Goal: Task Accomplishment & Management: Manage account settings

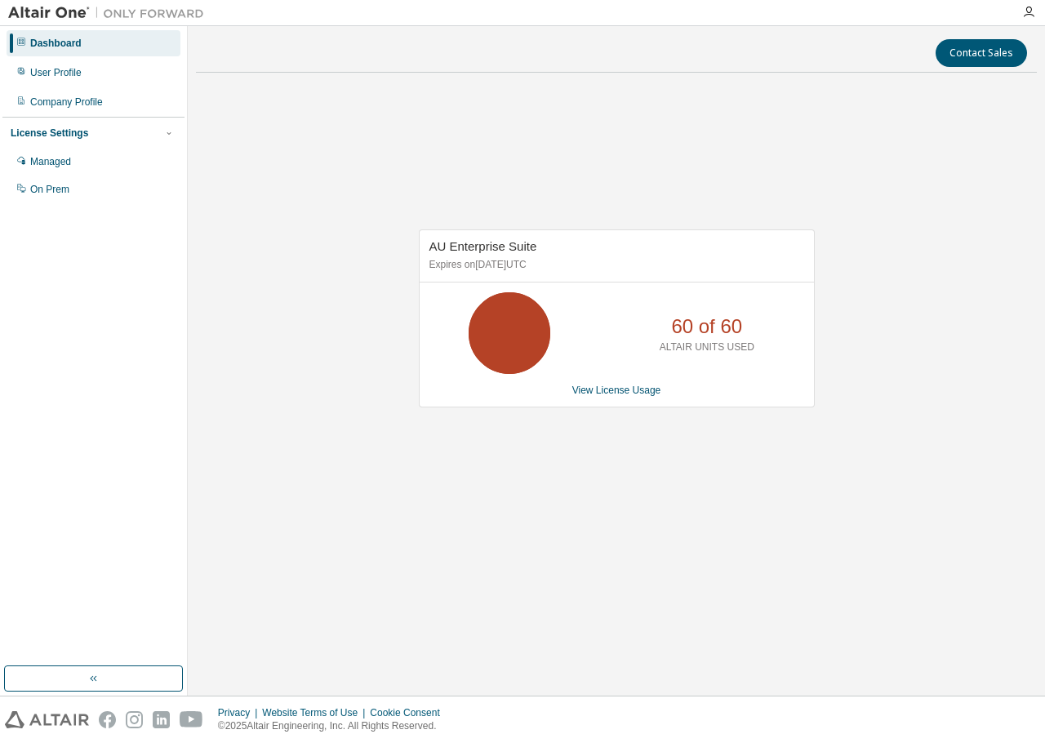
click at [515, 327] on icon at bounding box center [509, 333] width 41 height 41
click at [265, 182] on div "AU Enterprise Suite Expires on [DATE] UTC 60 of 60 ALTAIR UNITS USED View Licen…" at bounding box center [616, 327] width 841 height 483
click at [71, 166] on div "Managed" at bounding box center [50, 161] width 41 height 13
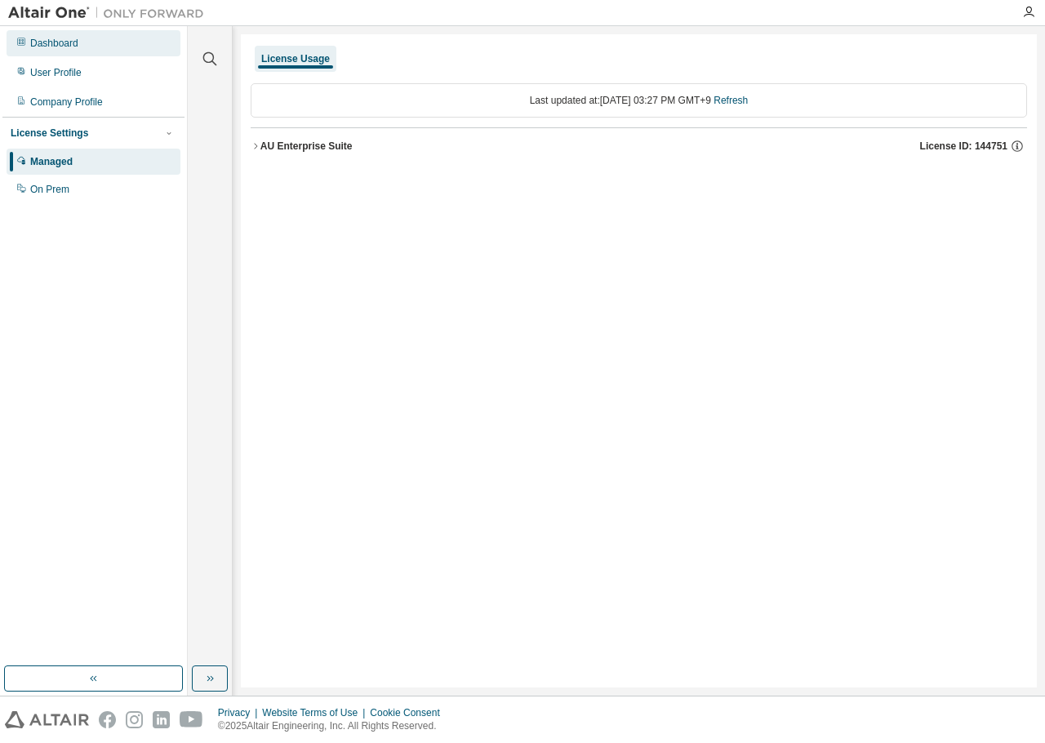
click at [63, 46] on div "Dashboard" at bounding box center [54, 43] width 48 height 13
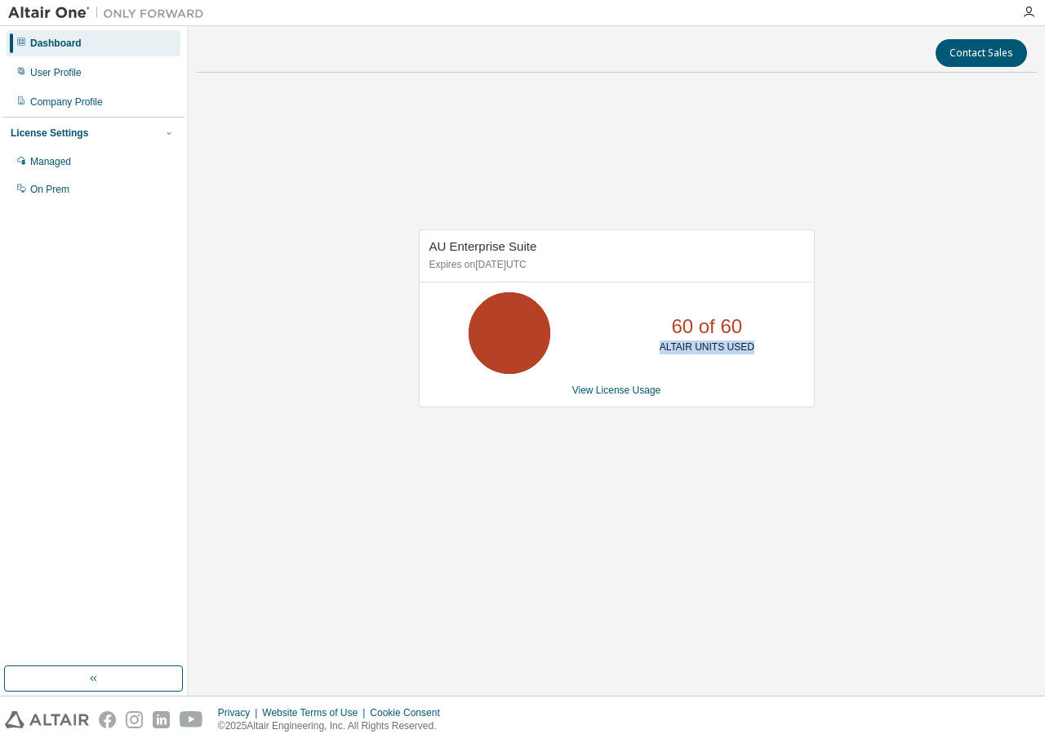
drag, startPoint x: 667, startPoint y: 349, endPoint x: 751, endPoint y: 348, distance: 84.1
click at [751, 348] on div "60 of 60 ALTAIR UNITS USED" at bounding box center [707, 333] width 131 height 82
drag, startPoint x: 754, startPoint y: 348, endPoint x: 653, endPoint y: 324, distance: 103.2
click at [653, 324] on div "60 of 60 ALTAIR UNITS USED" at bounding box center [707, 333] width 131 height 82
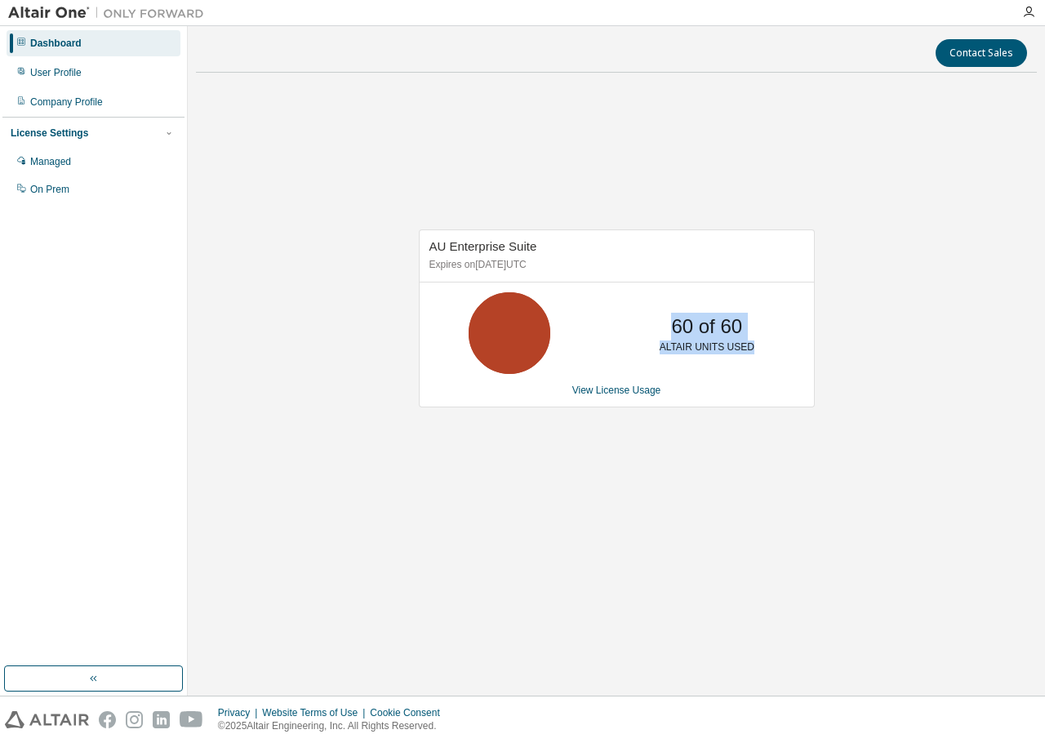
click at [653, 324] on div "60 of 60 ALTAIR UNITS USED" at bounding box center [707, 333] width 131 height 82
click at [69, 167] on div "Managed" at bounding box center [50, 161] width 41 height 13
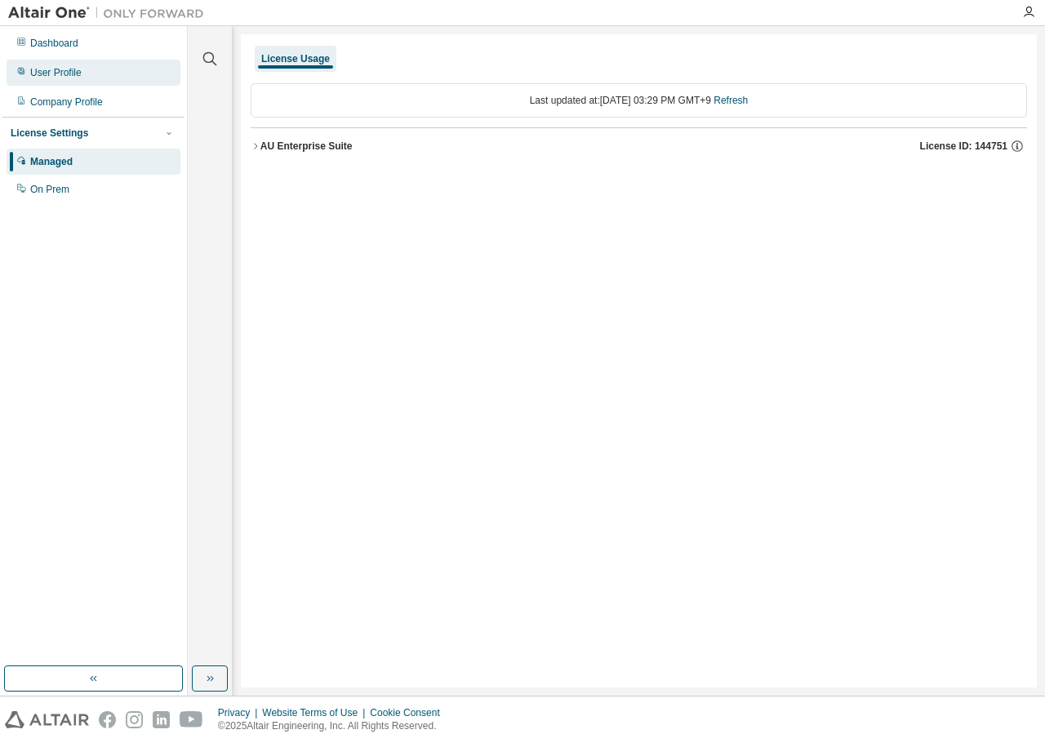
click at [96, 72] on div "User Profile" at bounding box center [94, 73] width 174 height 26
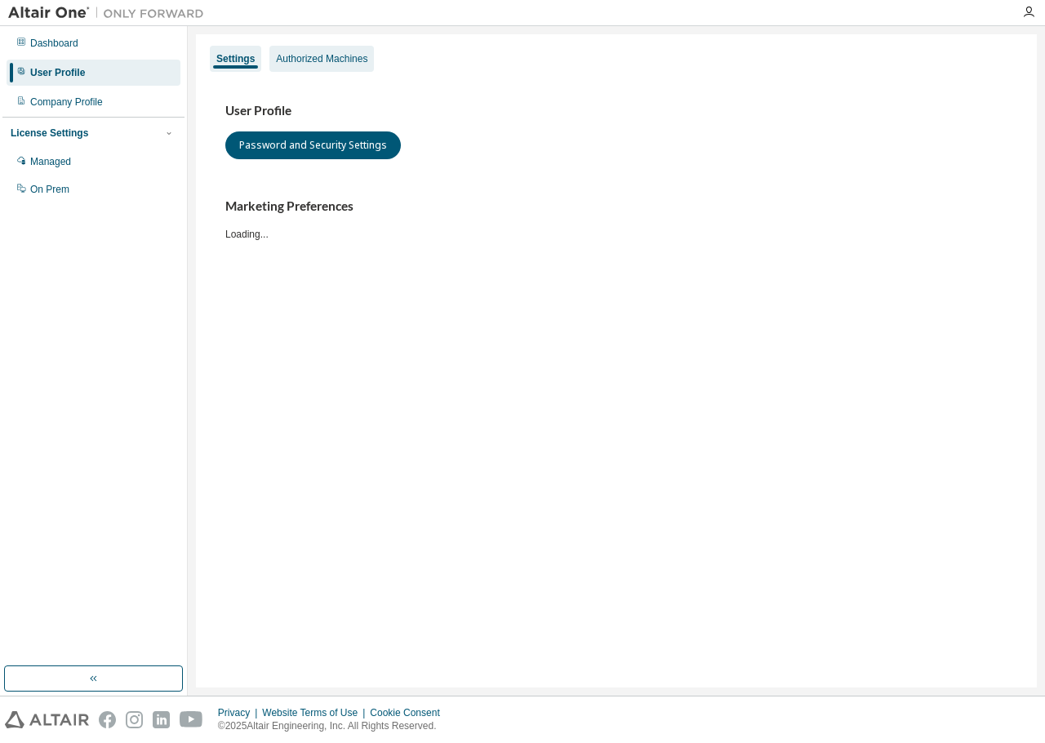
click at [350, 65] on div "Authorized Machines" at bounding box center [322, 59] width 105 height 26
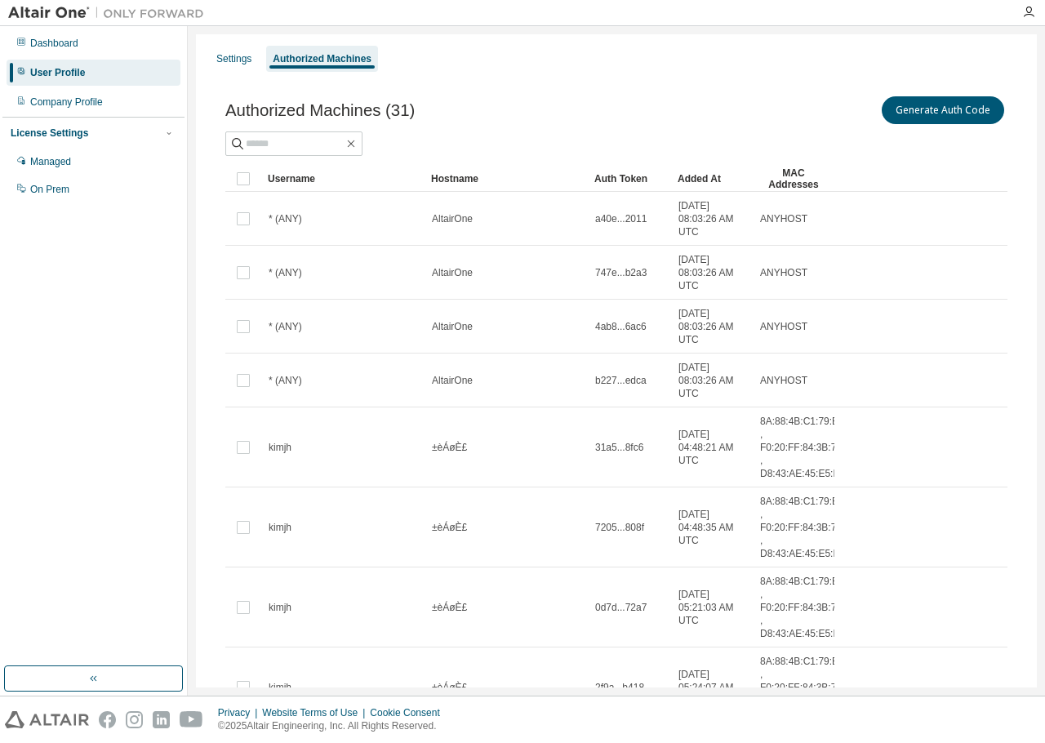
drag, startPoint x: 109, startPoint y: 45, endPoint x: 100, endPoint y: 57, distance: 15.2
click at [109, 44] on div "Dashboard" at bounding box center [94, 43] width 174 height 26
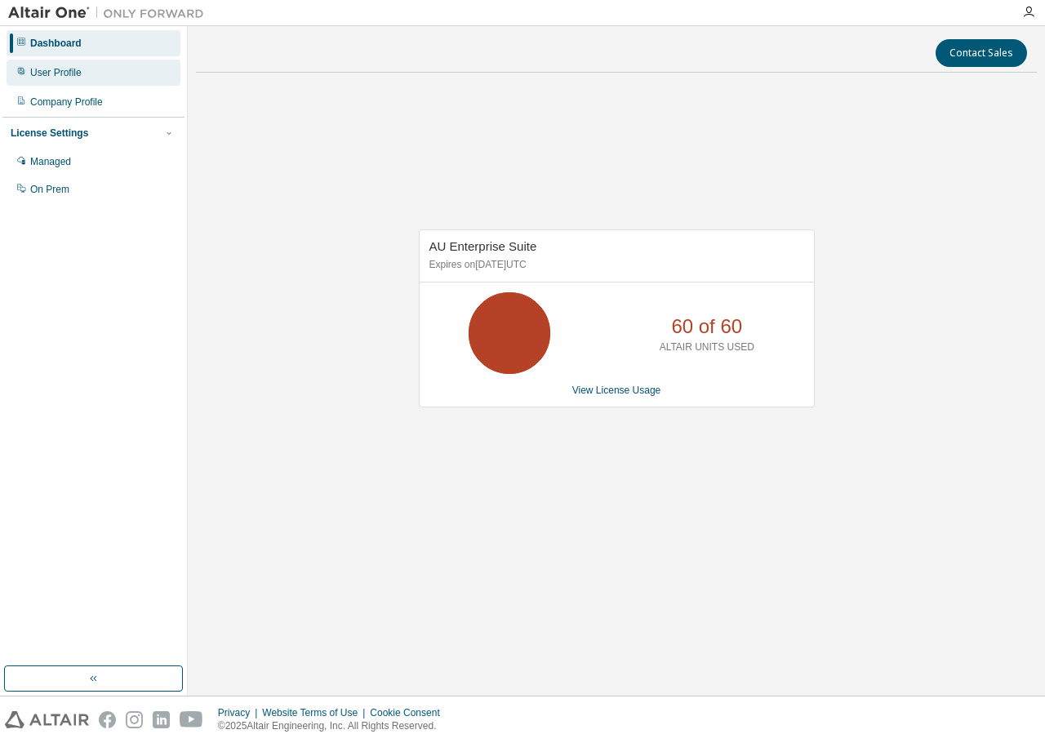
click at [81, 74] on div "User Profile" at bounding box center [94, 73] width 174 height 26
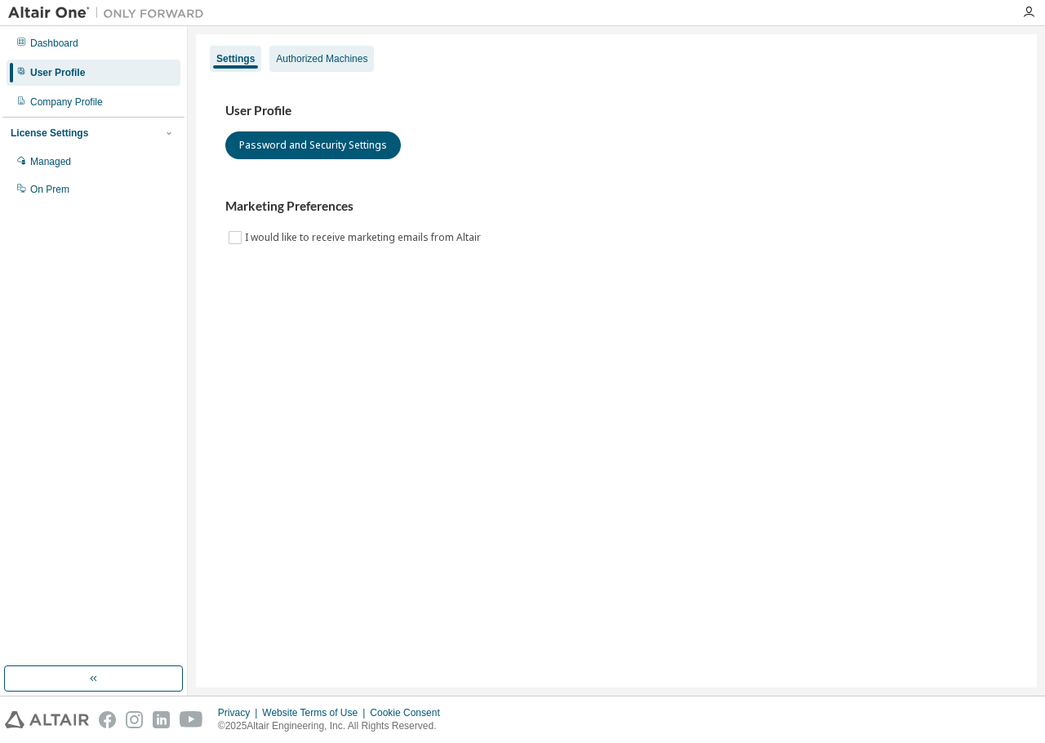
click at [319, 62] on div "Authorized Machines" at bounding box center [321, 58] width 91 height 13
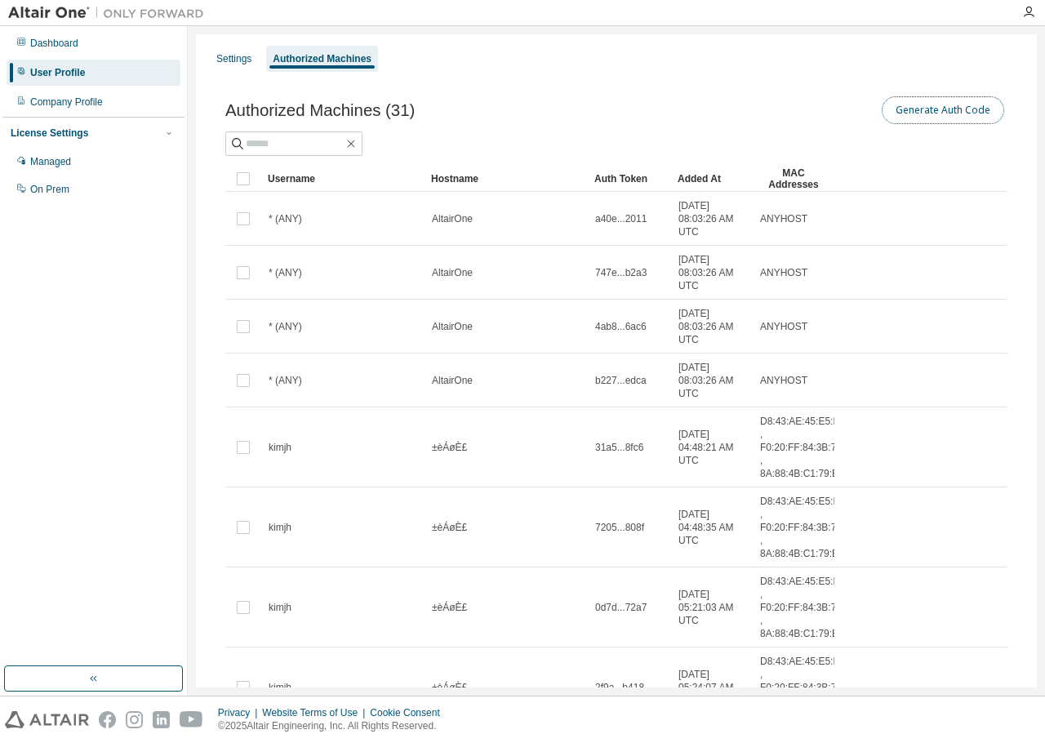
click at [904, 118] on button "Generate Auth Code" at bounding box center [943, 110] width 123 height 28
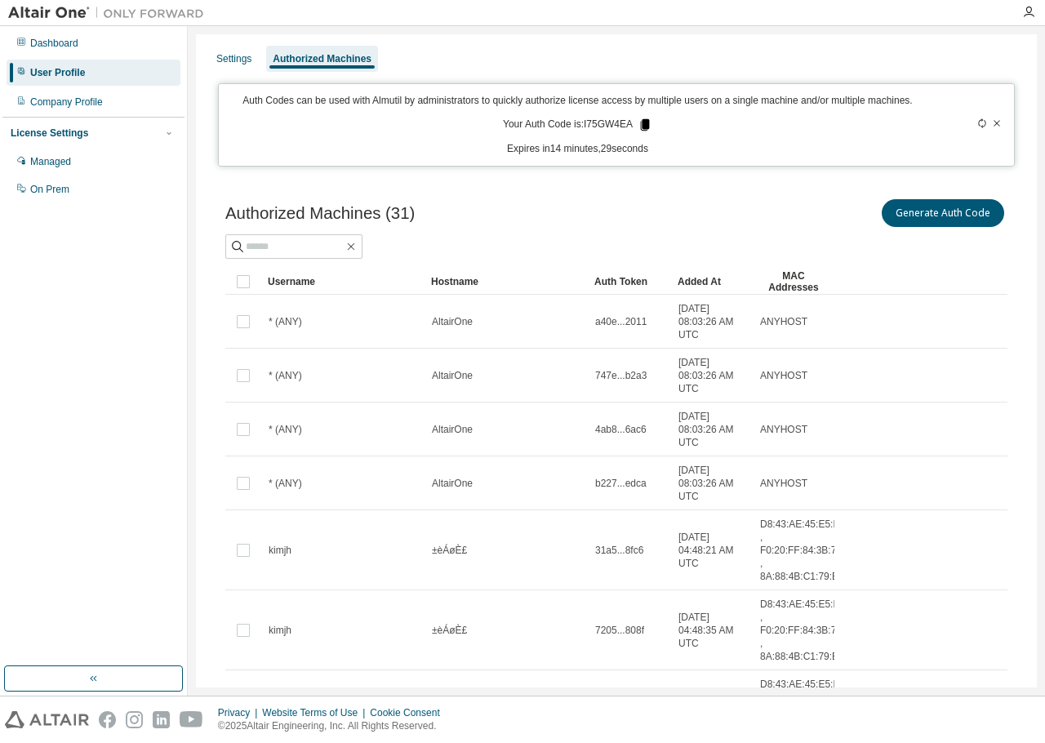
click at [645, 129] on icon at bounding box center [645, 125] width 15 height 15
click at [133, 56] on div "Dashboard User Profile Company Profile License Settings Managed On Prem" at bounding box center [93, 117] width 182 height 176
click at [137, 52] on div "Dashboard" at bounding box center [94, 43] width 174 height 26
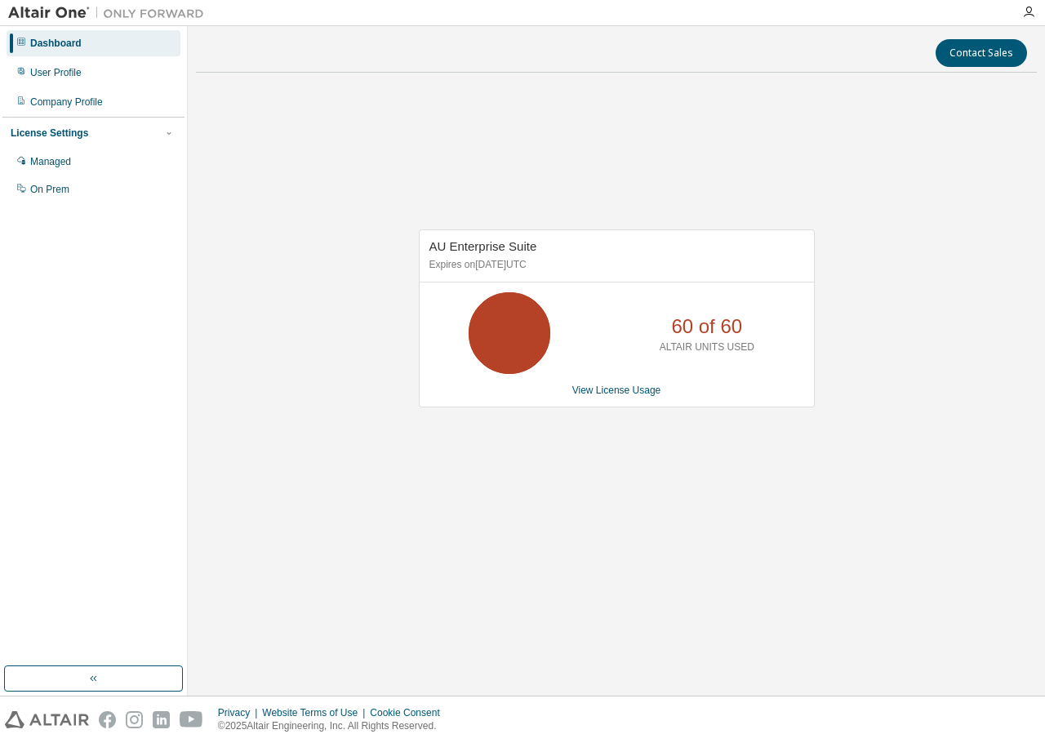
click at [317, 179] on div "AU Enterprise Suite Expires on [DATE] UTC 60 of 60 ALTAIR UNITS USED View Licen…" at bounding box center [616, 327] width 841 height 483
click at [100, 43] on div "Dashboard" at bounding box center [94, 43] width 174 height 26
drag, startPoint x: 425, startPoint y: 243, endPoint x: 556, endPoint y: 270, distance: 133.6
click at [556, 270] on div "AU Enterprise Suite Expires on [DATE] UTC" at bounding box center [617, 256] width 394 height 52
click at [559, 270] on p "Expires on [DATE] UTC" at bounding box center [615, 265] width 371 height 14
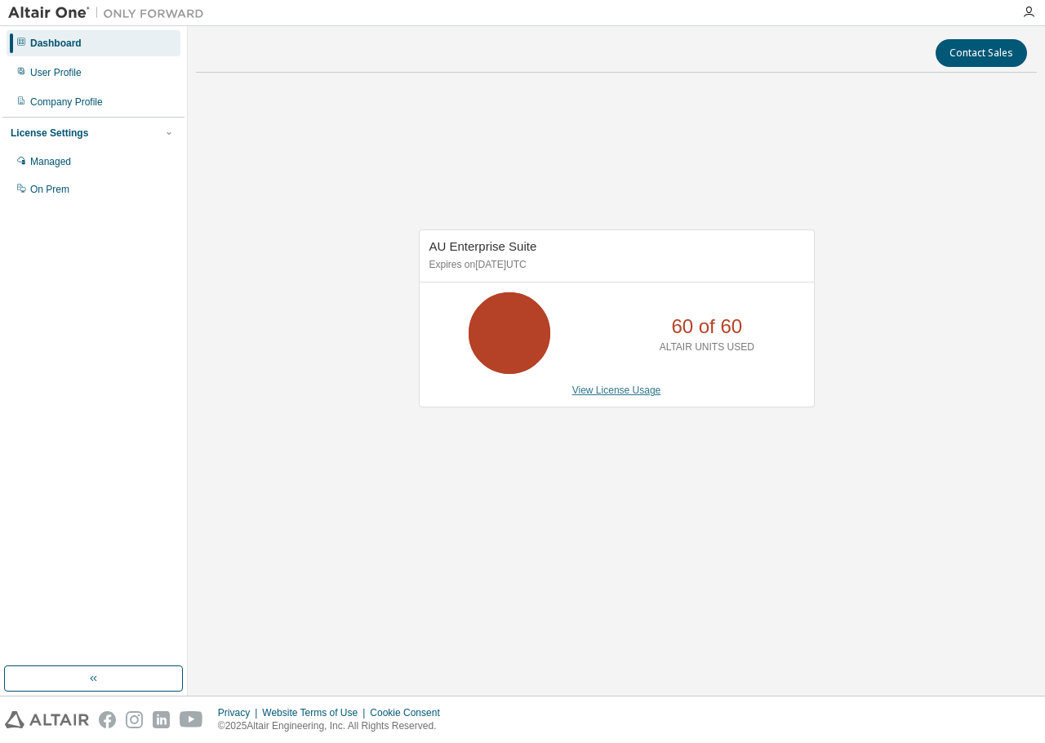
click at [607, 388] on link "View License Usage" at bounding box center [616, 390] width 89 height 11
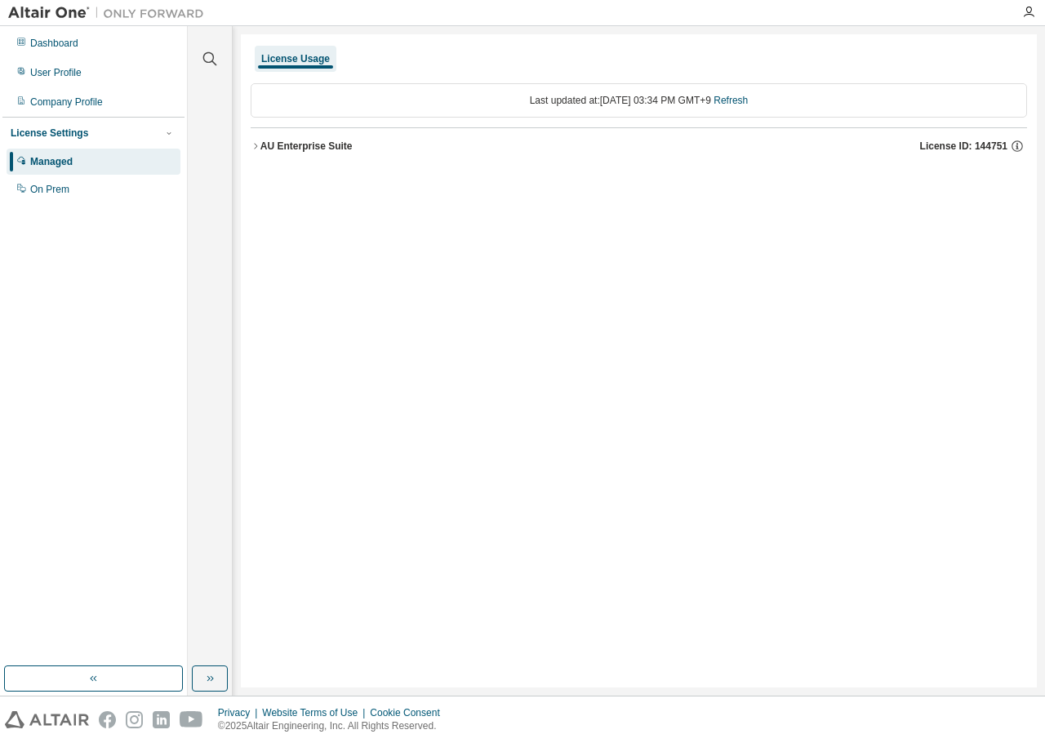
click at [299, 146] on div "AU Enterprise Suite" at bounding box center [307, 146] width 92 height 13
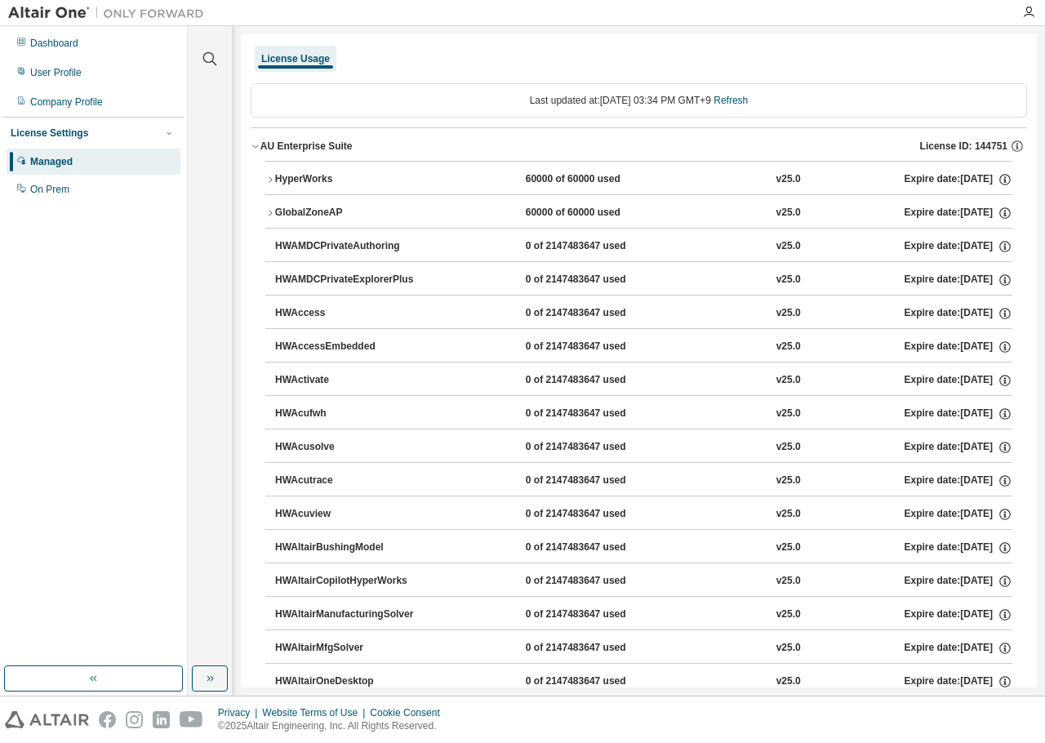
click at [253, 146] on icon "button" at bounding box center [256, 146] width 10 height 10
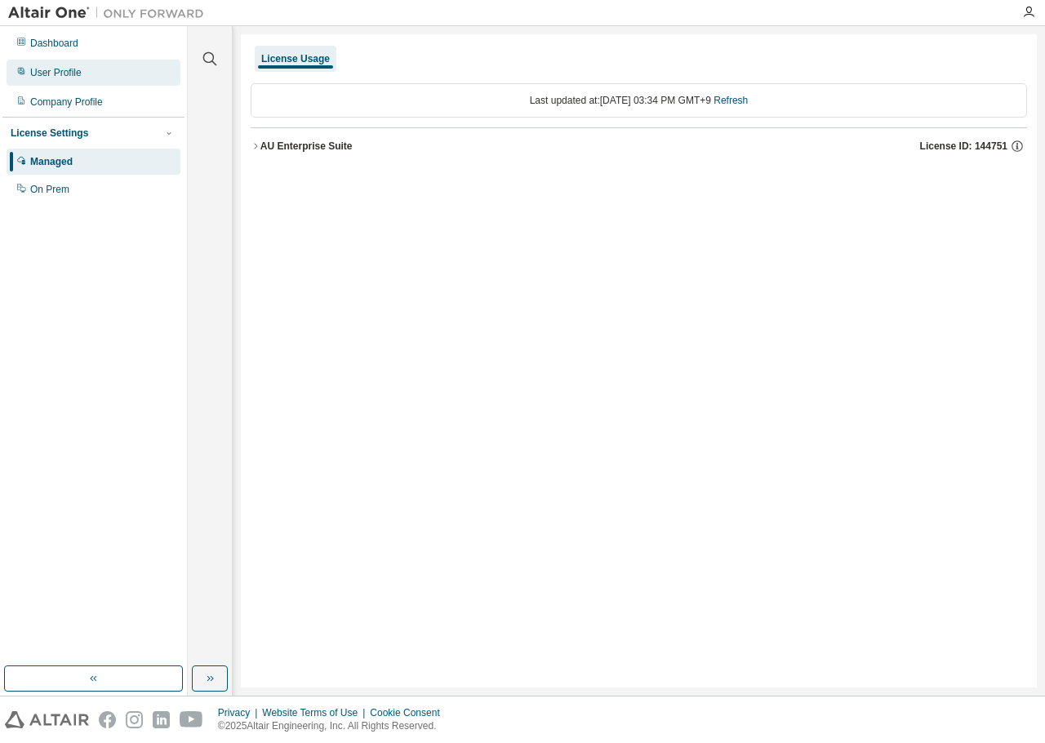
click at [96, 63] on div "User Profile" at bounding box center [94, 73] width 174 height 26
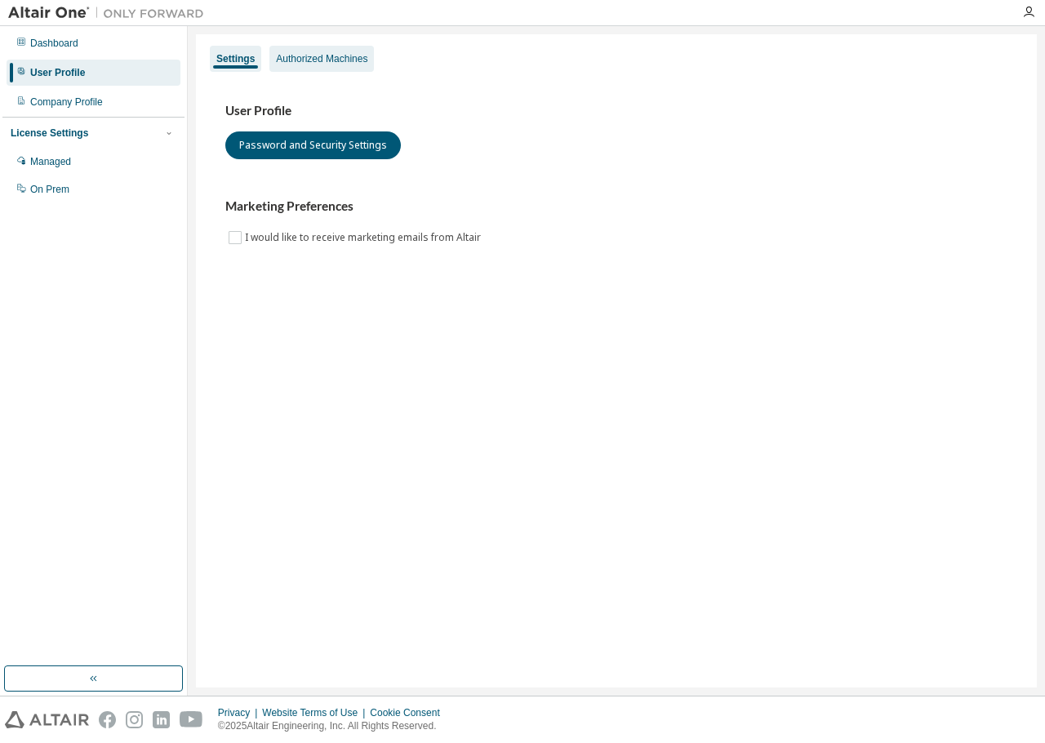
click at [306, 64] on div "Authorized Machines" at bounding box center [321, 58] width 91 height 13
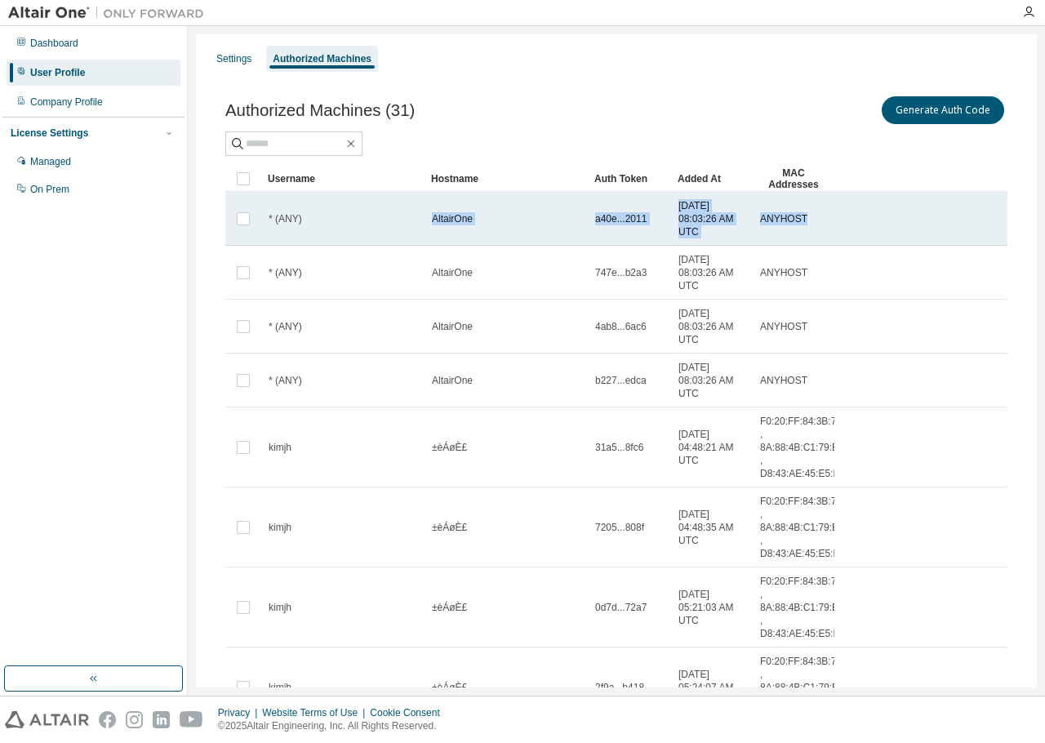
drag, startPoint x: 824, startPoint y: 226, endPoint x: 422, endPoint y: 219, distance: 401.9
click at [422, 219] on tr "* (ANY) AltairOne a40e...2011 [DATE] 08:03:26 AM UTC ANYHOST" at bounding box center [616, 219] width 782 height 54
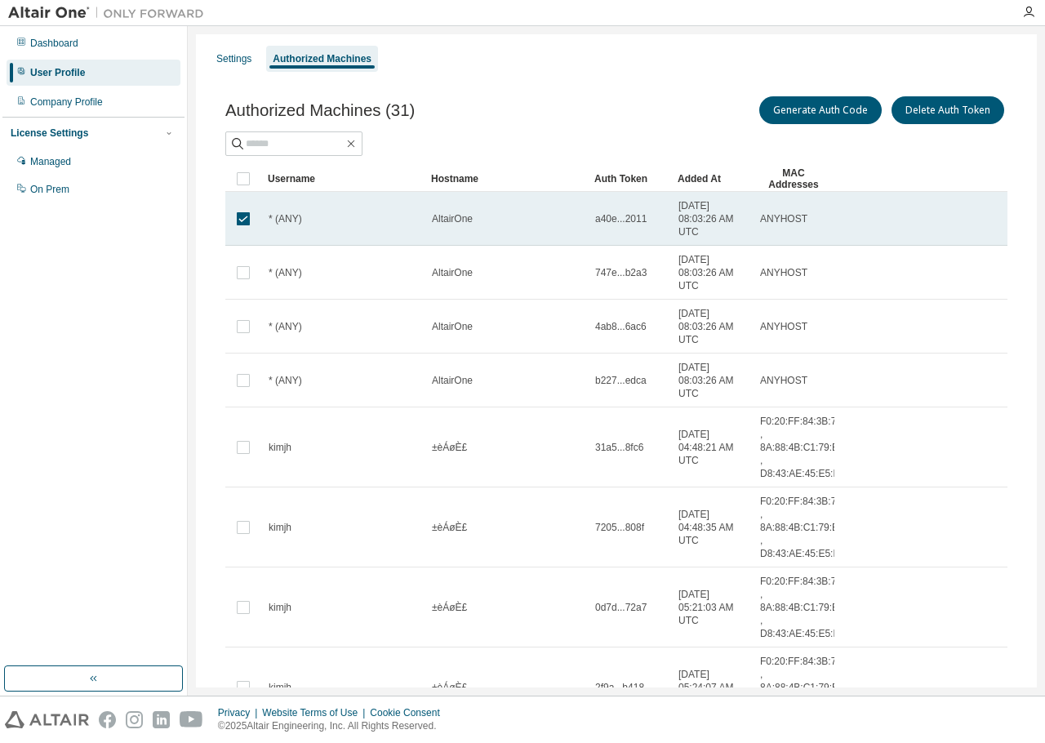
click at [522, 220] on div "AltairOne" at bounding box center [506, 218] width 149 height 13
